Goal: Find specific page/section: Find specific page/section

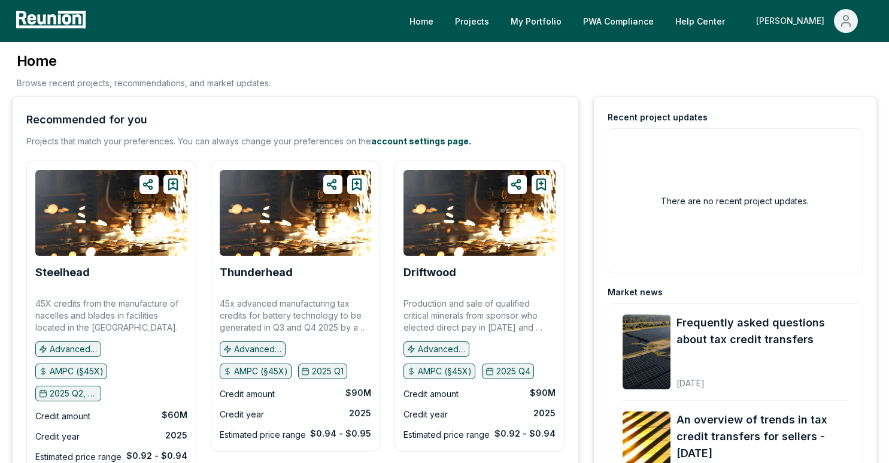
click at [849, 19] on icon "Main" at bounding box center [846, 21] width 14 height 14
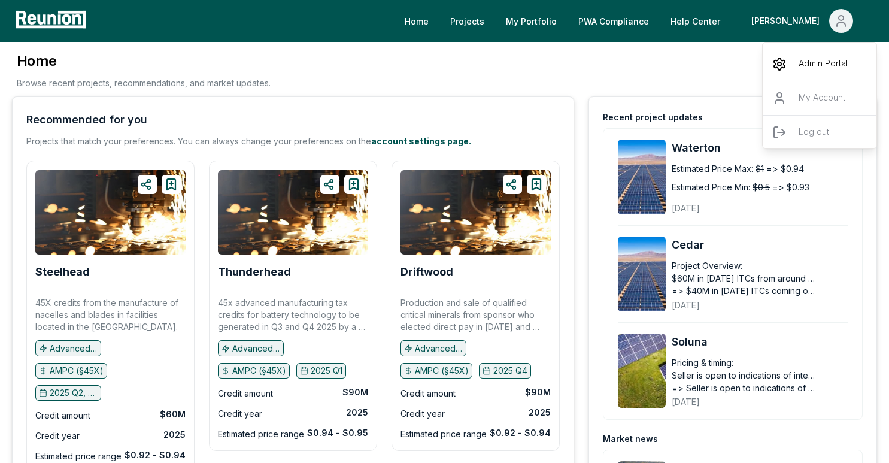
click at [799, 59] on p "Admin Portal" at bounding box center [823, 64] width 49 height 14
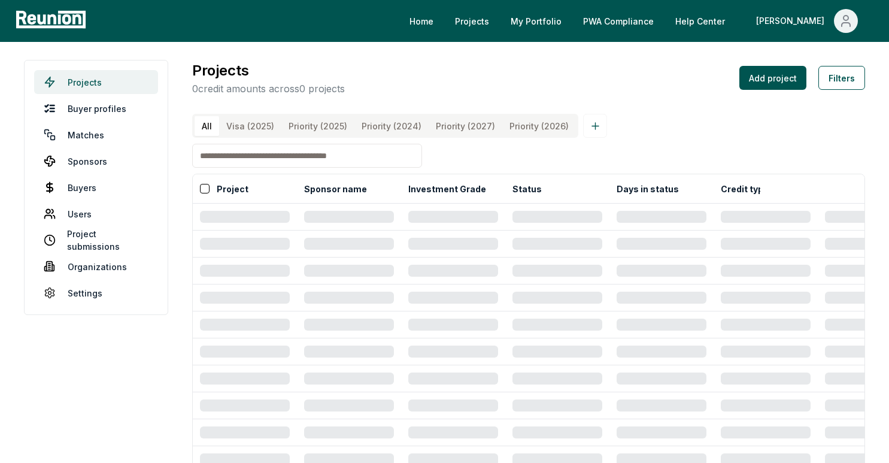
click at [114, 80] on link "Projects" at bounding box center [96, 82] width 124 height 24
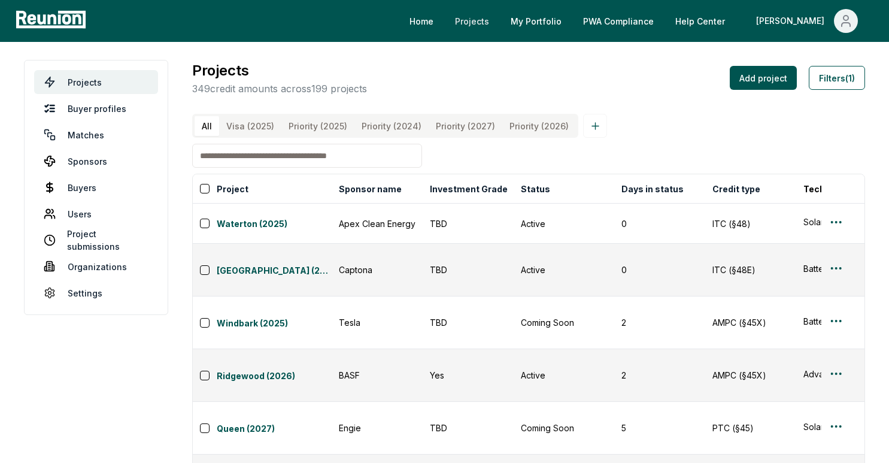
click at [499, 23] on link "Projects" at bounding box center [472, 21] width 53 height 24
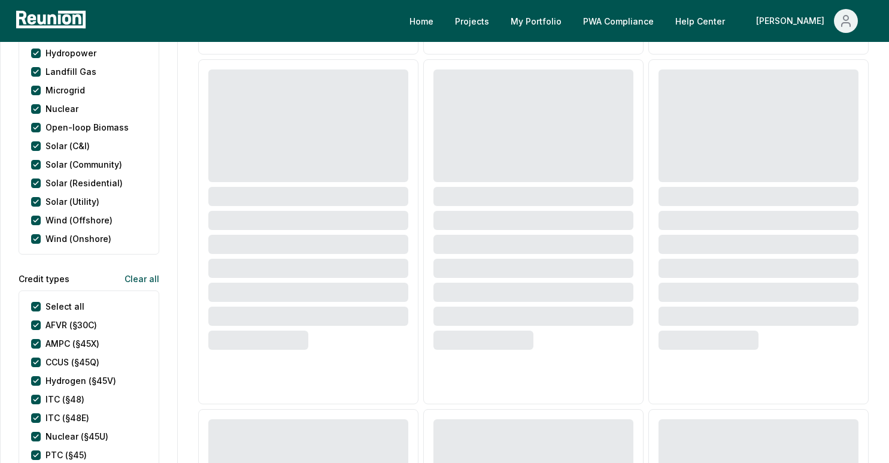
scroll to position [608, 0]
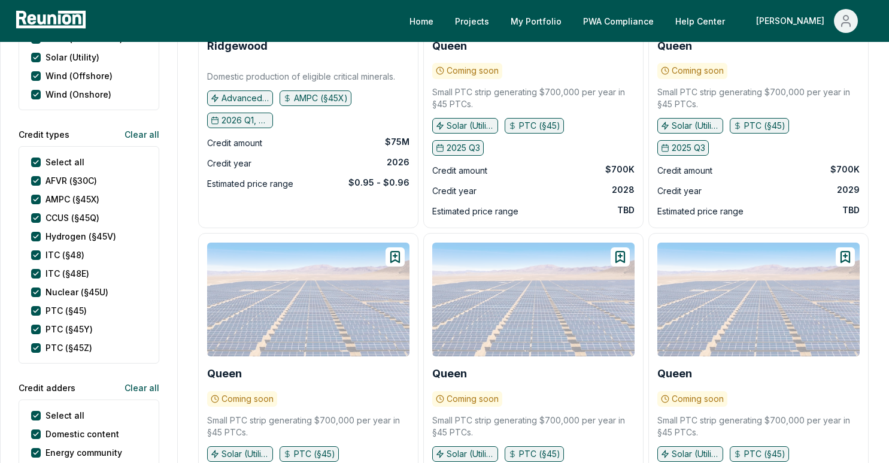
click at [41, 162] on div "Select all" at bounding box center [57, 162] width 53 height 13
click at [35, 163] on types "Select all" at bounding box center [36, 162] width 10 height 10
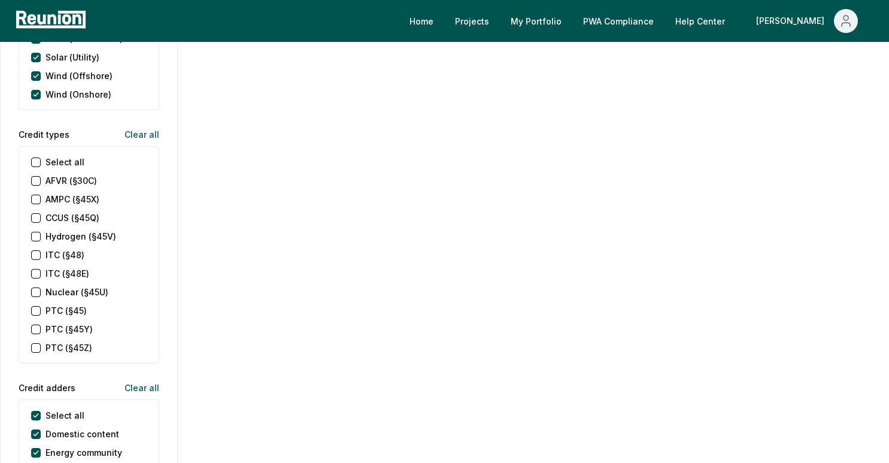
click at [36, 202] on \(§45X\) "AMPC (§45X)" at bounding box center [36, 200] width 10 height 10
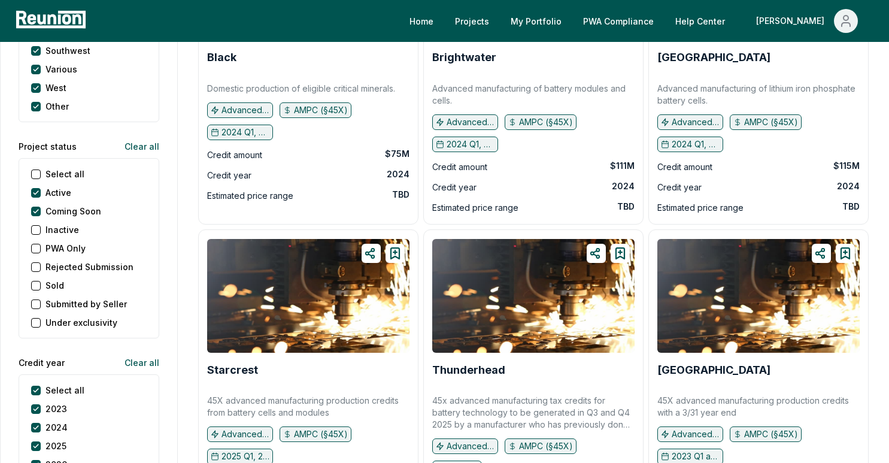
scroll to position [1429, 0]
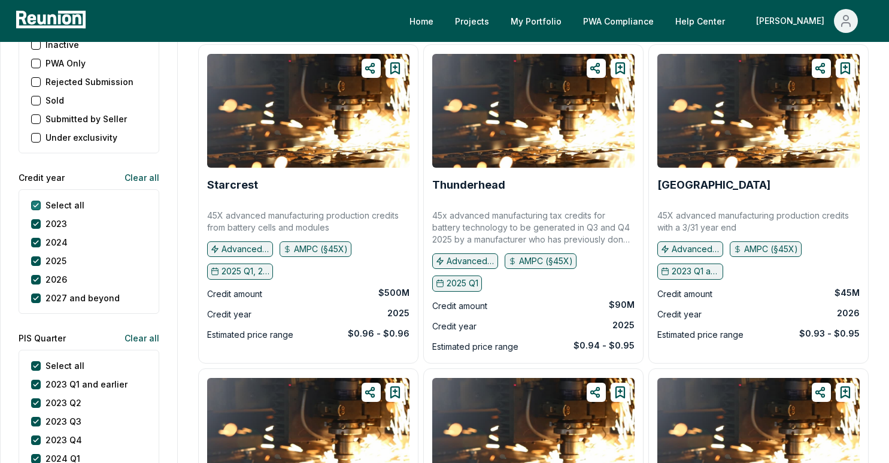
click at [36, 205] on year "Select all" at bounding box center [36, 206] width 10 height 10
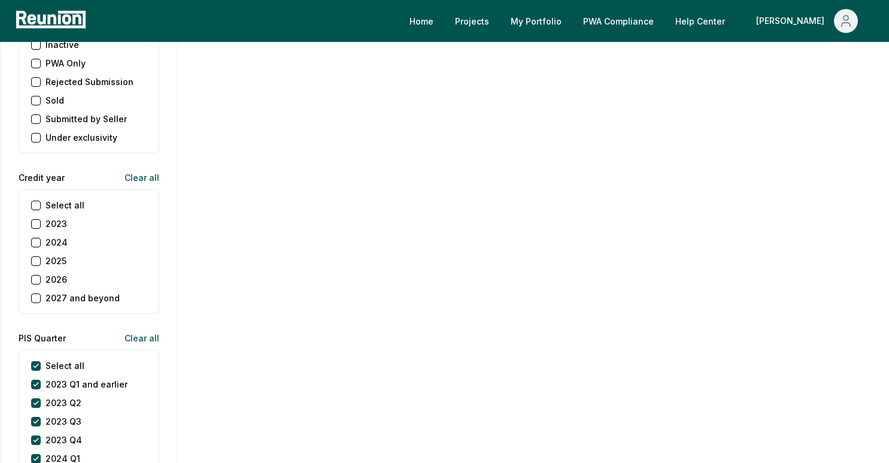
click at [36, 280] on button "2026" at bounding box center [36, 280] width 10 height 10
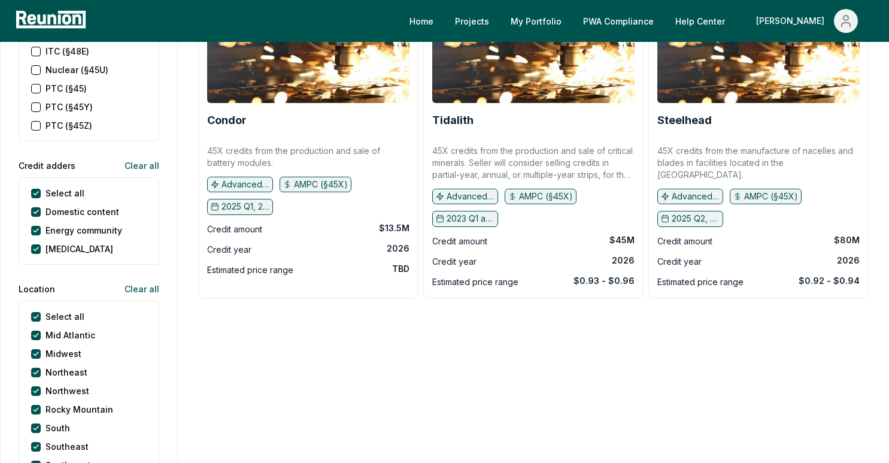
scroll to position [698, 0]
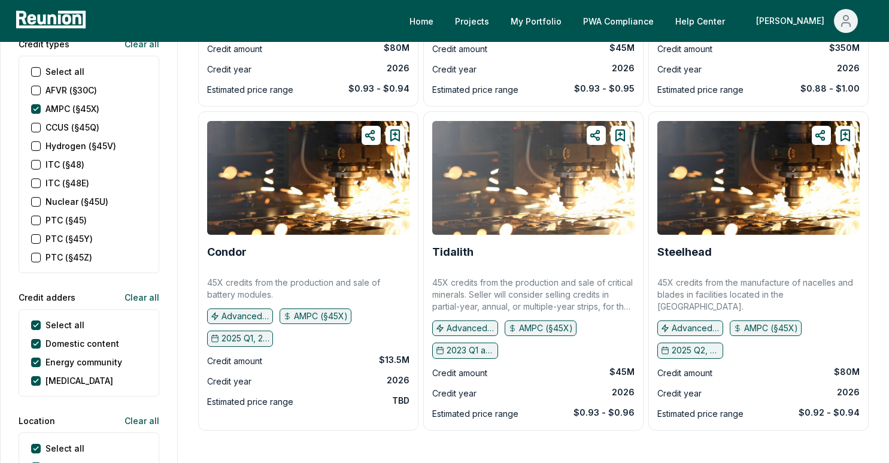
click at [521, 180] on img at bounding box center [533, 178] width 202 height 114
click at [481, 163] on img at bounding box center [533, 178] width 202 height 114
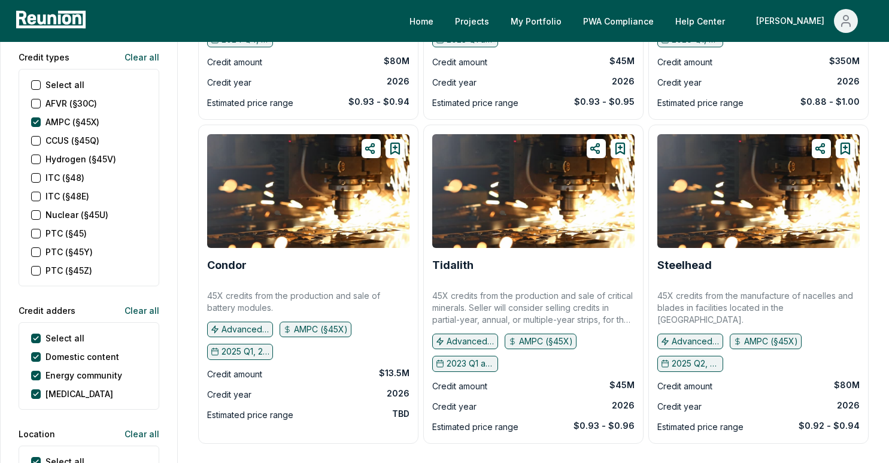
scroll to position [731, 0]
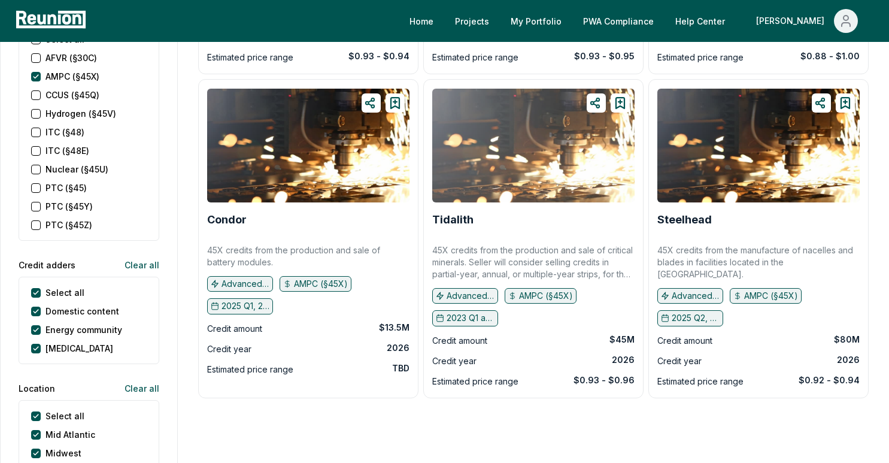
click at [463, 168] on img at bounding box center [533, 146] width 202 height 114
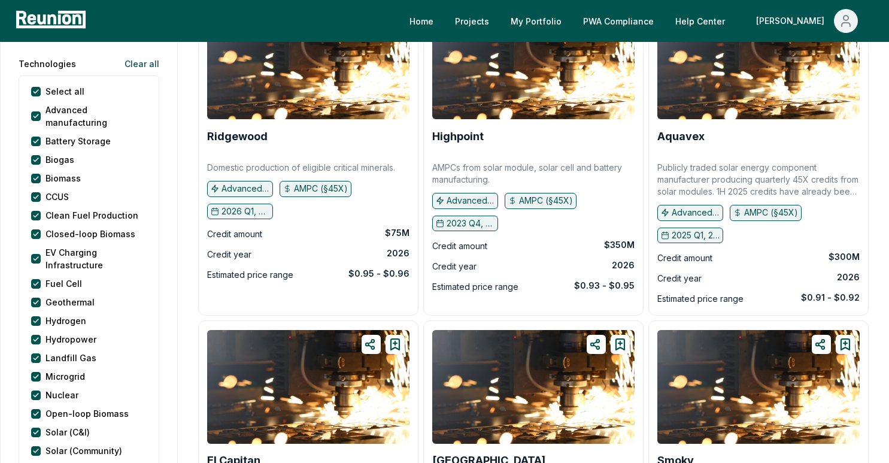
scroll to position [0, 0]
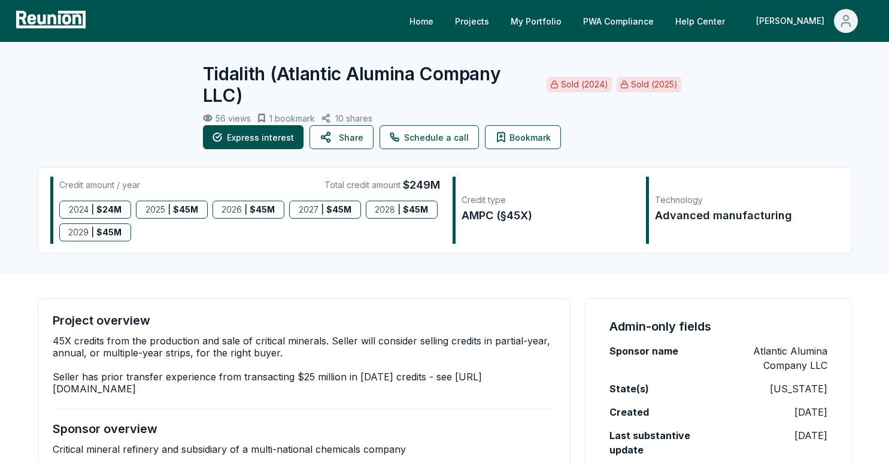
scroll to position [275, 0]
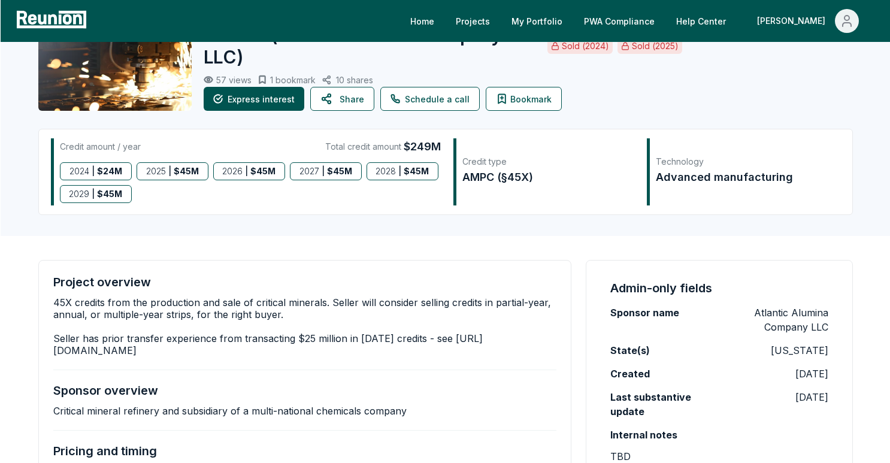
scroll to position [32, 0]
